Goal: Check status: Check status

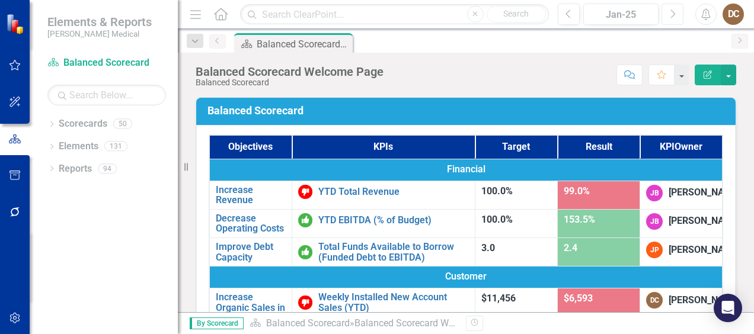
click at [670, 12] on icon "Next" at bounding box center [672, 14] width 7 height 11
click at [671, 12] on icon "Next" at bounding box center [672, 14] width 7 height 11
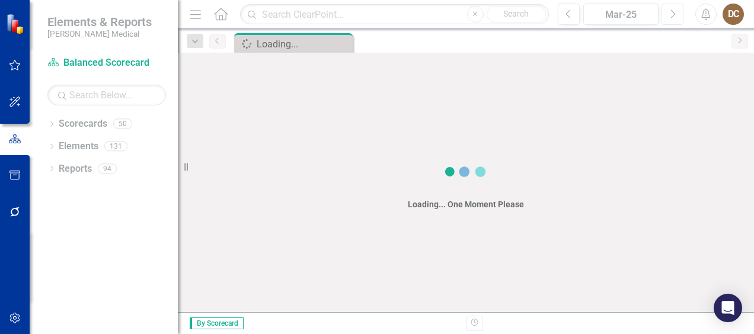
click at [674, 12] on icon "Next" at bounding box center [672, 14] width 7 height 11
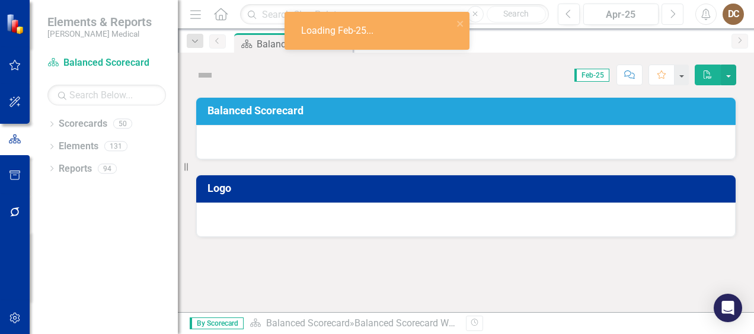
click at [676, 12] on button "Next" at bounding box center [672, 14] width 22 height 21
click at [677, 11] on button "Next" at bounding box center [672, 14] width 22 height 21
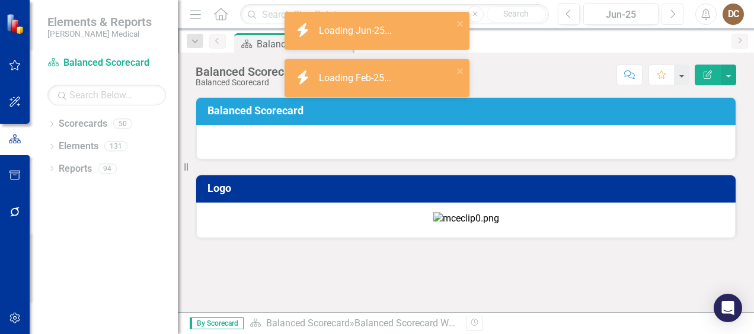
click at [673, 12] on icon "Next" at bounding box center [672, 14] width 7 height 11
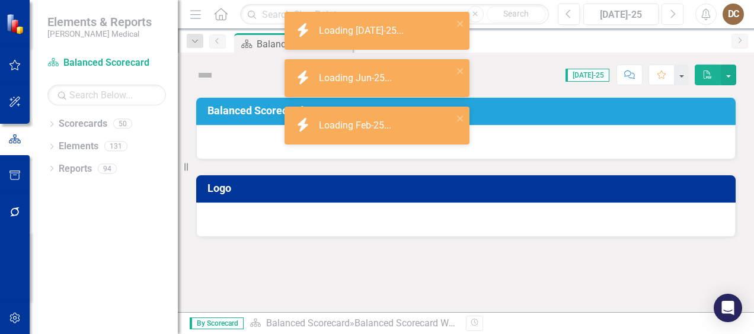
click at [673, 12] on icon "Next" at bounding box center [672, 14] width 7 height 11
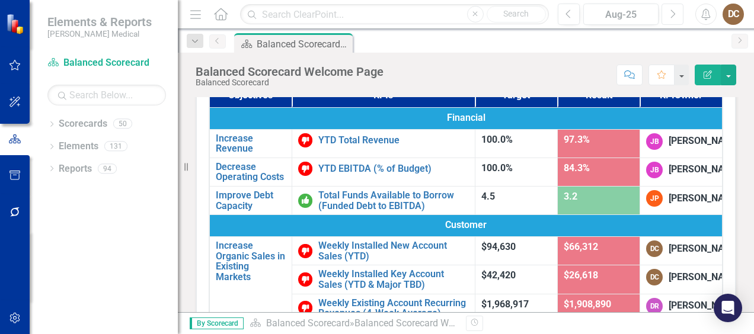
scroll to position [119, 0]
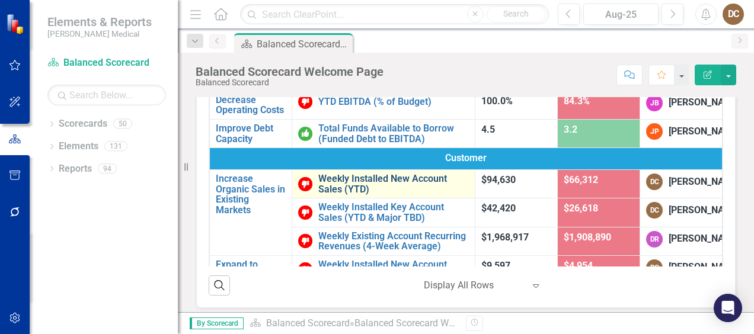
click at [409, 194] on link "Weekly Installed New Account Sales (YTD)" at bounding box center [393, 184] width 151 height 21
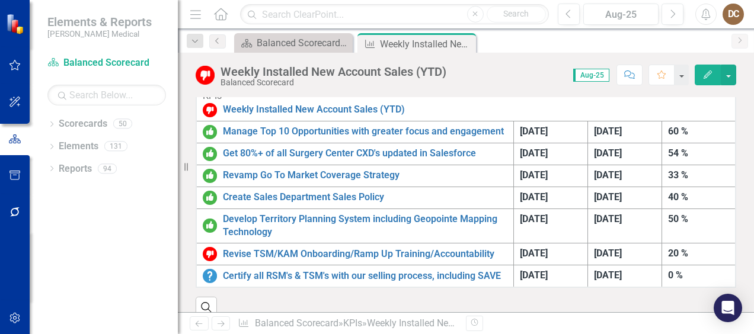
scroll to position [415, 0]
